Goal: Information Seeking & Learning: Learn about a topic

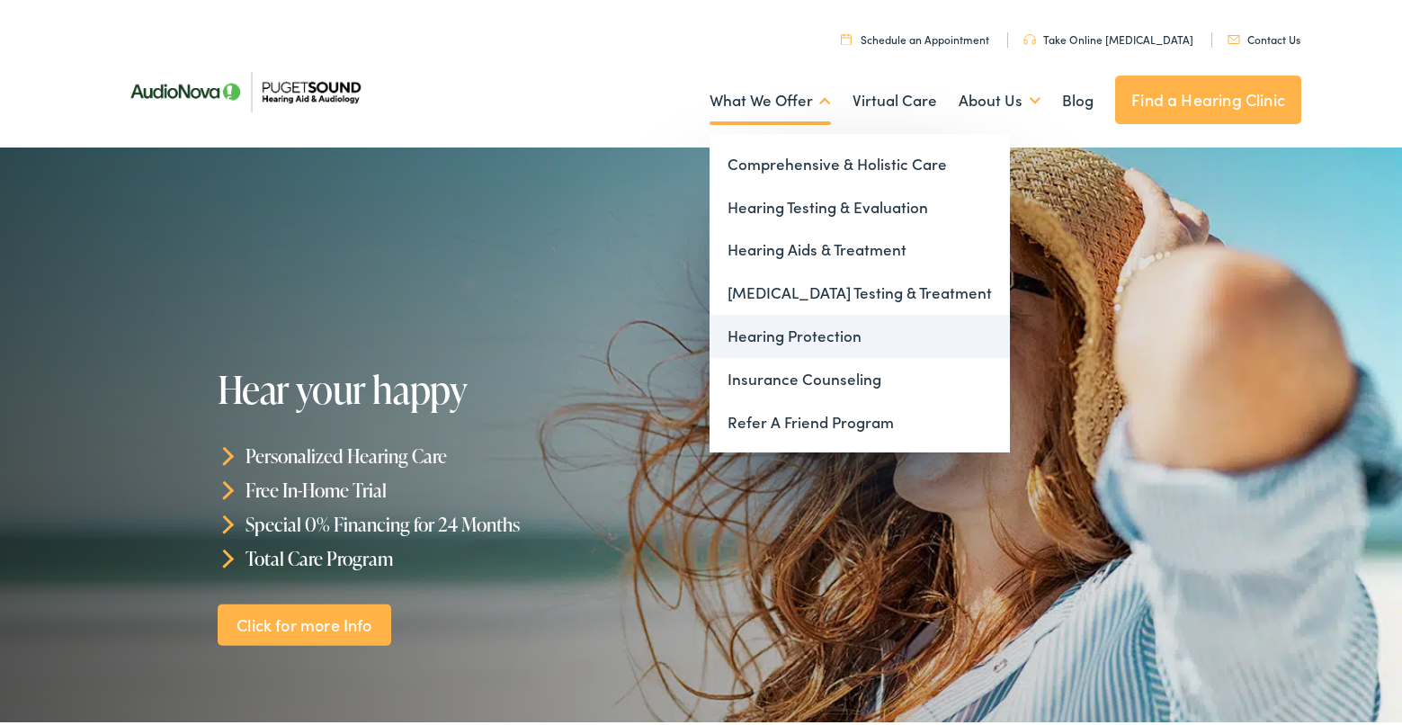
click at [761, 337] on link "Hearing Protection" at bounding box center [859, 332] width 300 height 43
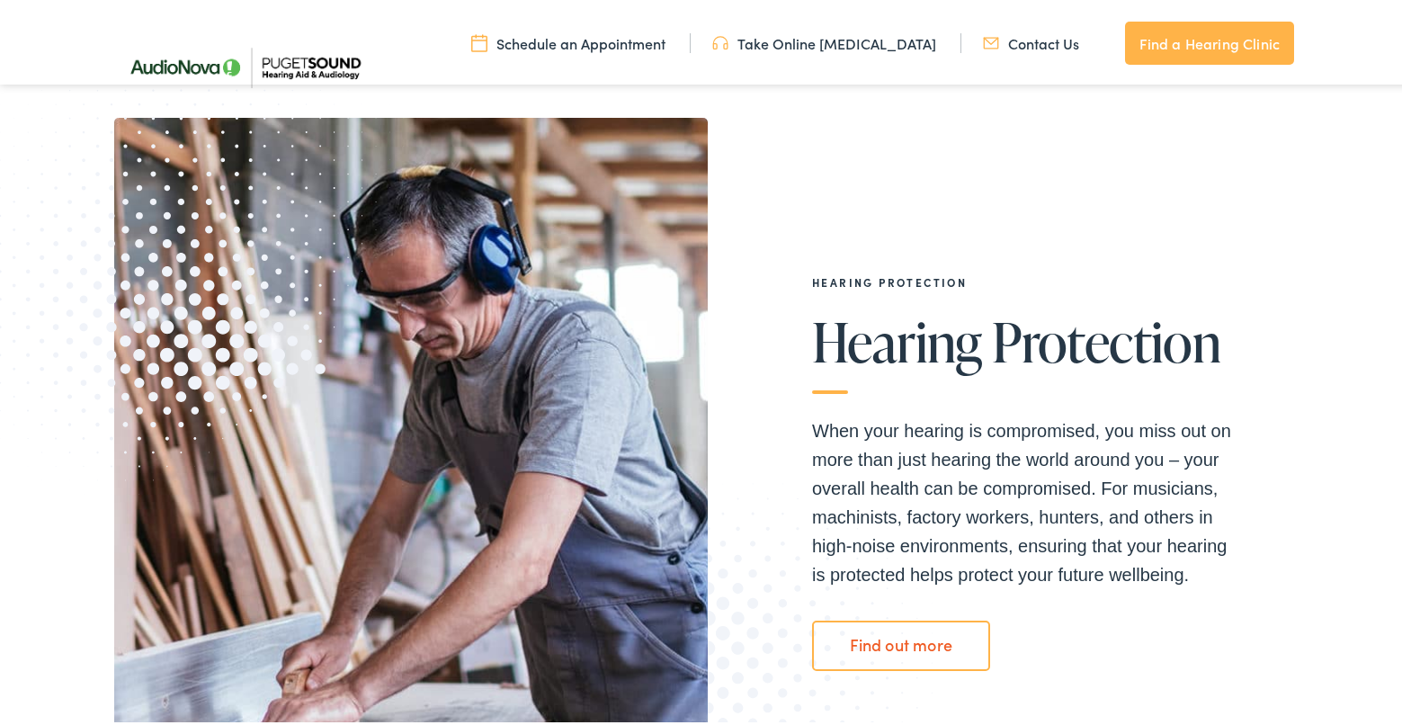
scroll to position [180, 0]
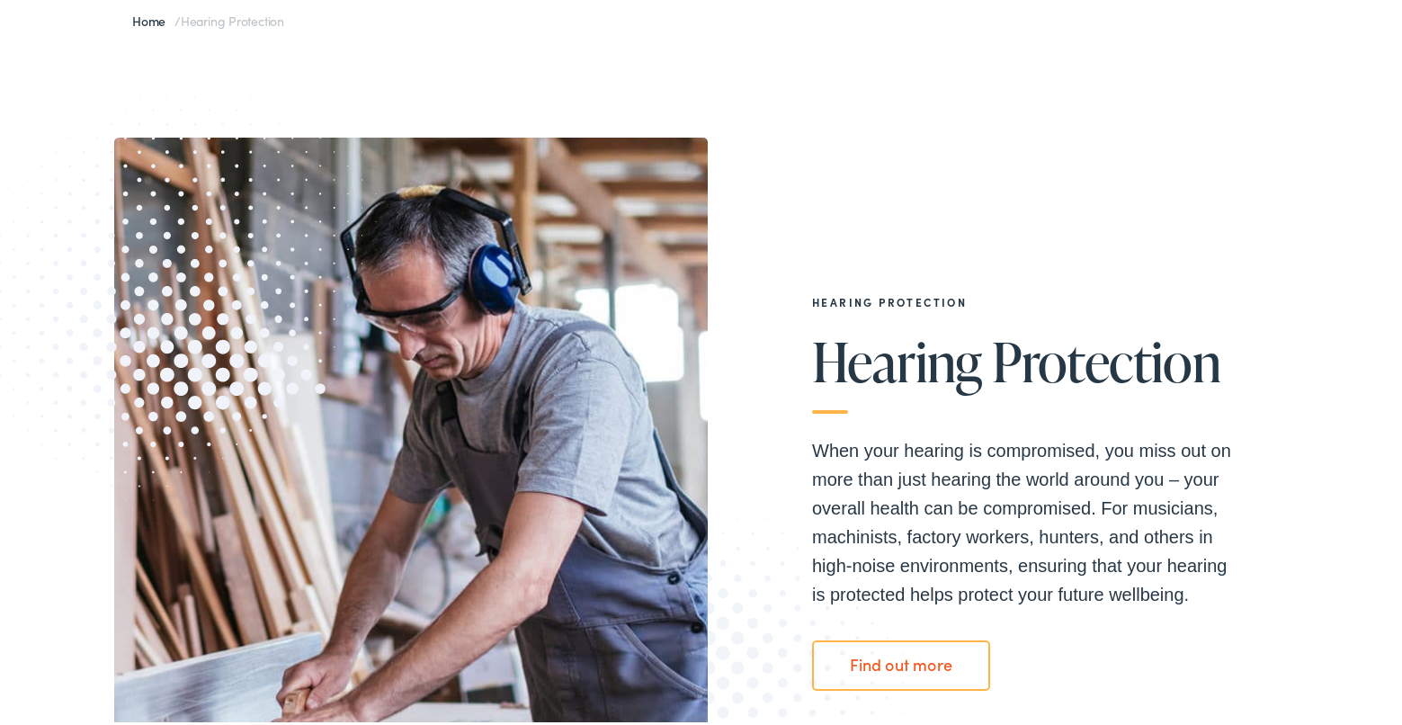
click at [850, 665] on link "Find out more" at bounding box center [901, 662] width 178 height 50
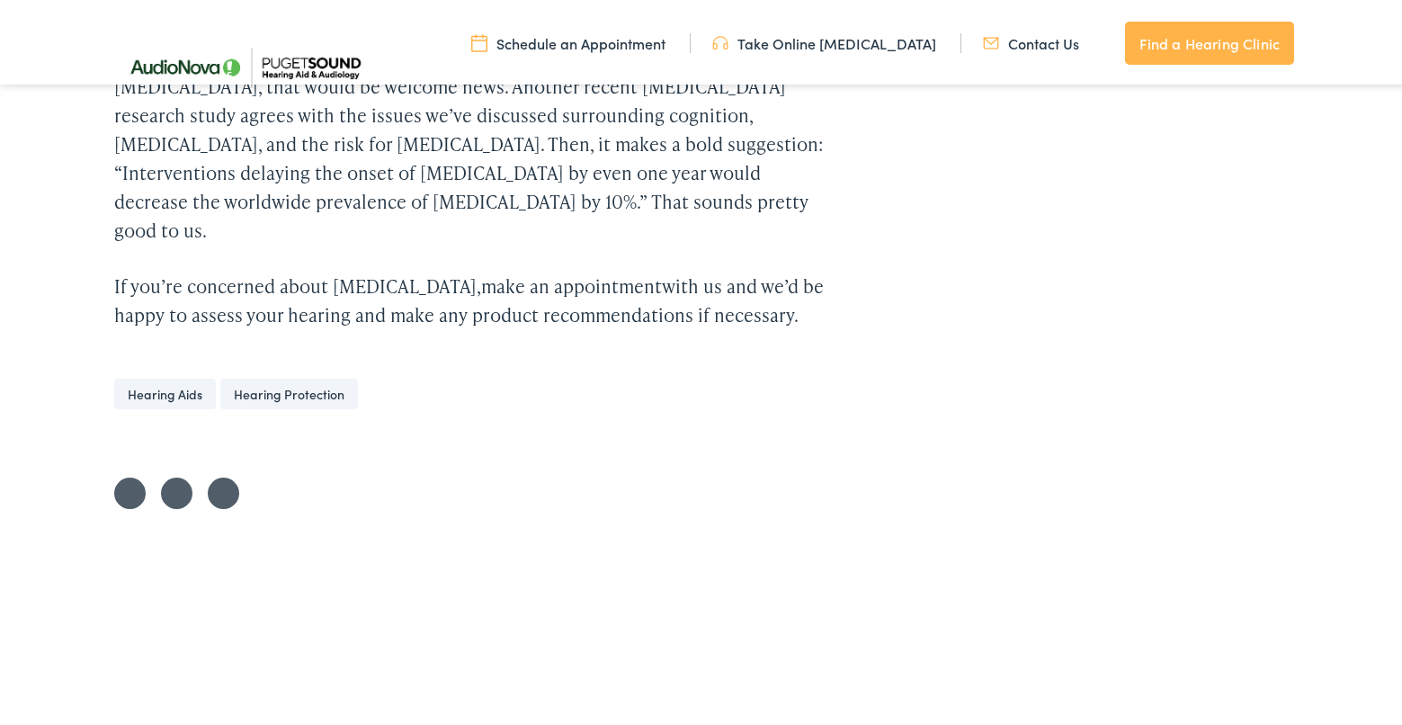
scroll to position [4675, 0]
